Goal: Use online tool/utility

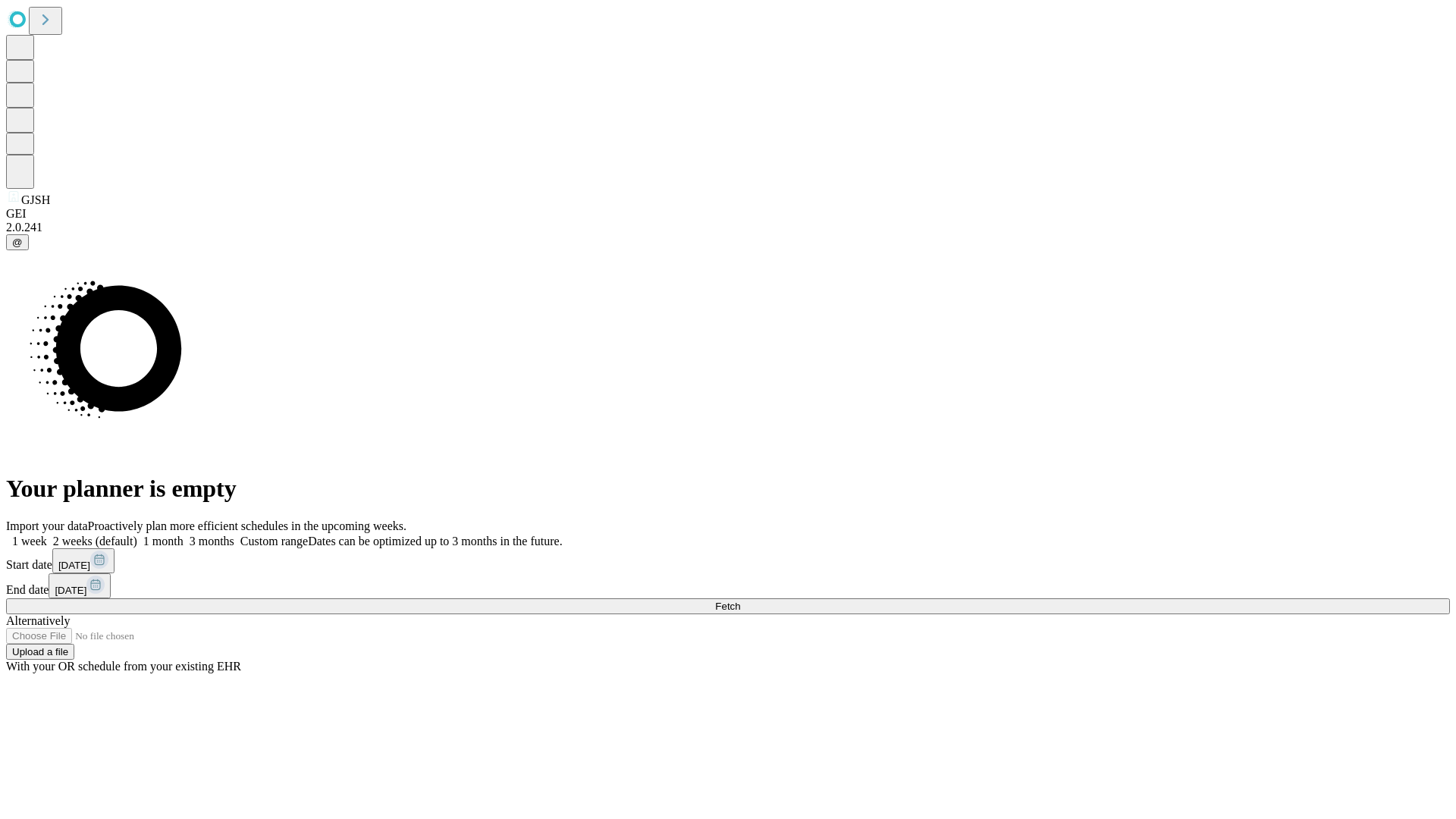
click at [741, 601] on span "Fetch" at bounding box center [728, 606] width 25 height 12
